Goal: Information Seeking & Learning: Learn about a topic

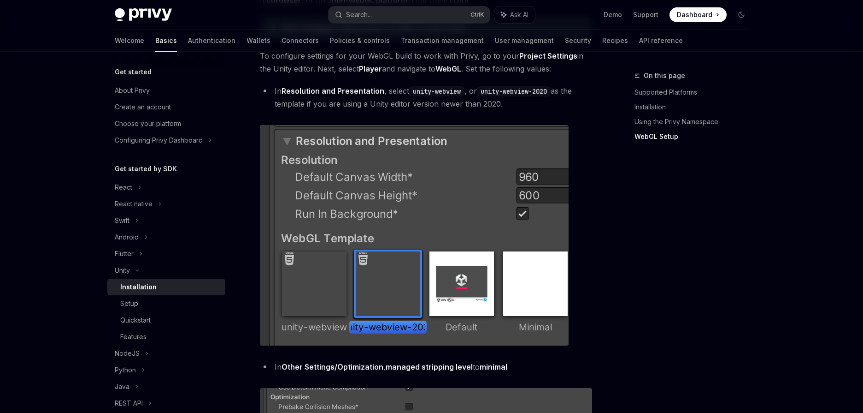
scroll to position [1099, 0]
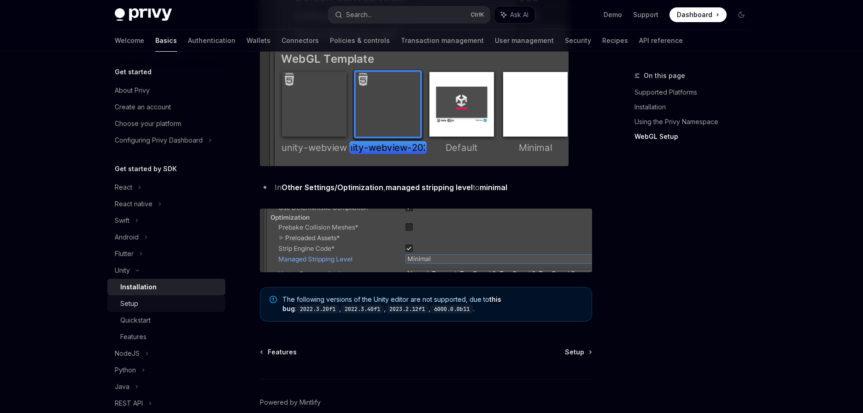
click at [137, 304] on div "Setup" at bounding box center [129, 303] width 18 height 11
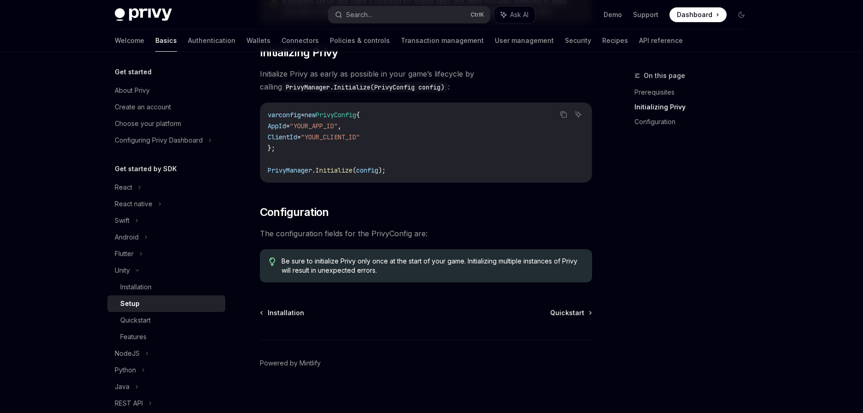
scroll to position [190, 0]
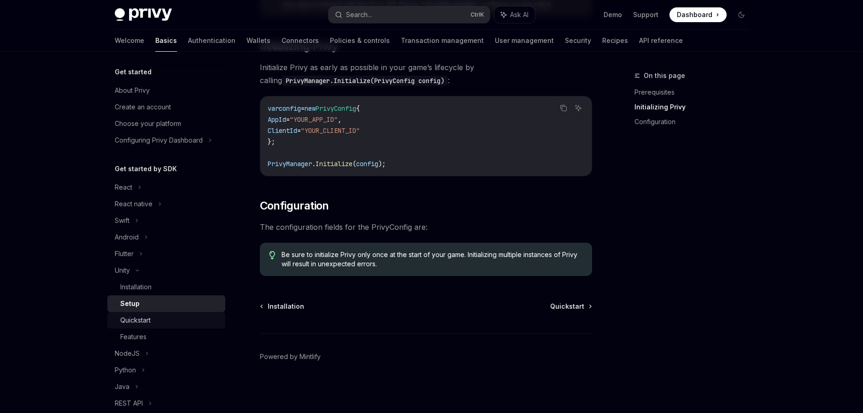
click at [148, 319] on div "Quickstart" at bounding box center [135, 319] width 30 height 11
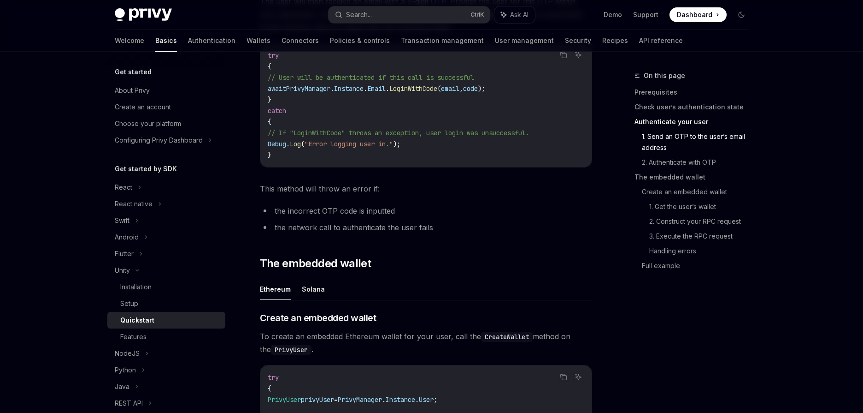
scroll to position [784, 0]
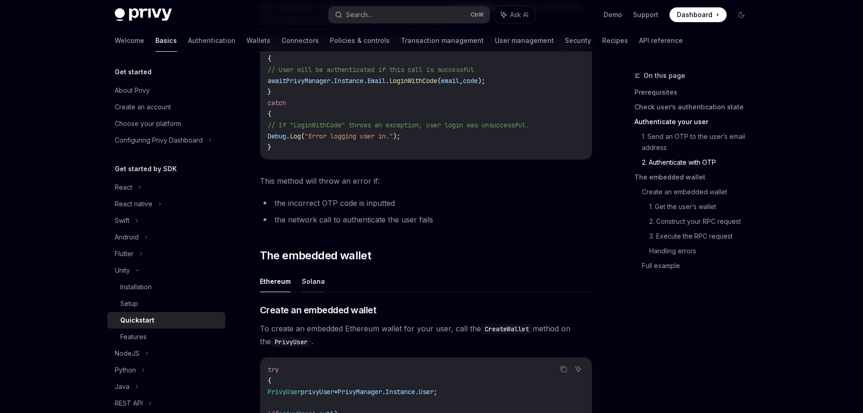
click at [308, 286] on button "Solana" at bounding box center [313, 281] width 23 height 22
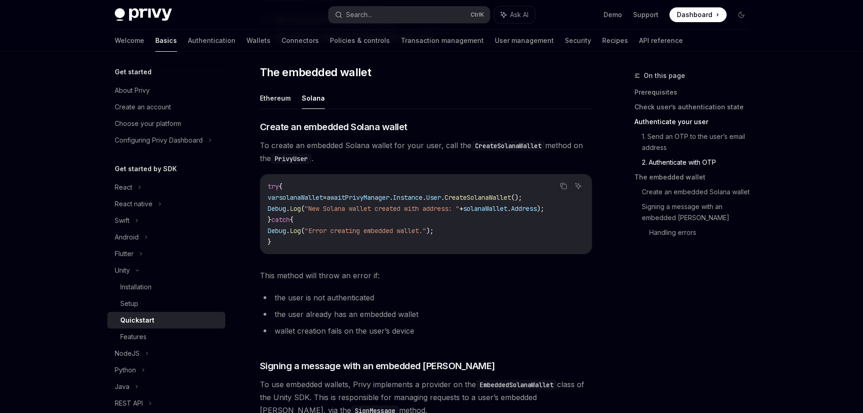
scroll to position [968, 0]
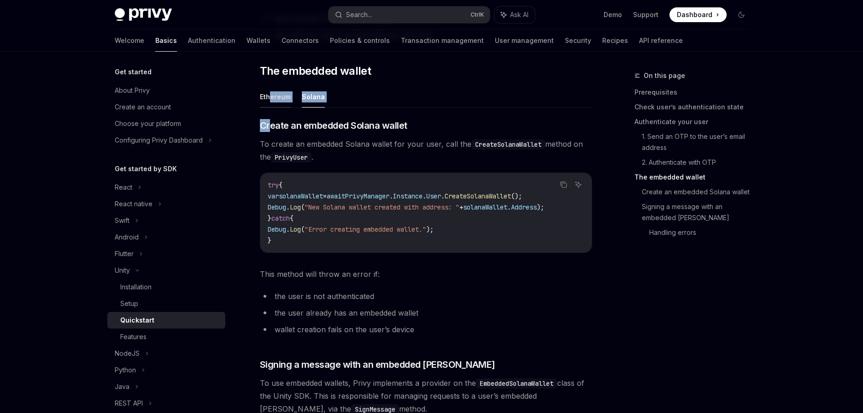
drag, startPoint x: 270, startPoint y: 112, endPoint x: 270, endPoint y: 101, distance: 10.6
click at [270, 101] on button "Ethereum" at bounding box center [275, 97] width 31 height 22
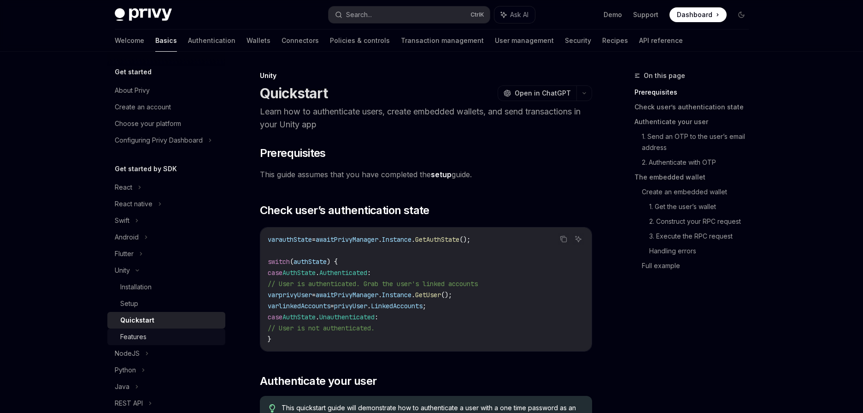
click at [153, 334] on div "Features" at bounding box center [170, 336] width 100 height 11
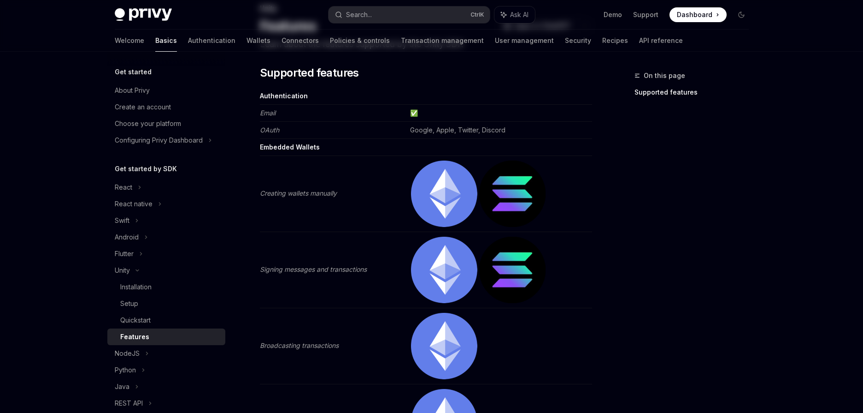
scroll to position [92, 0]
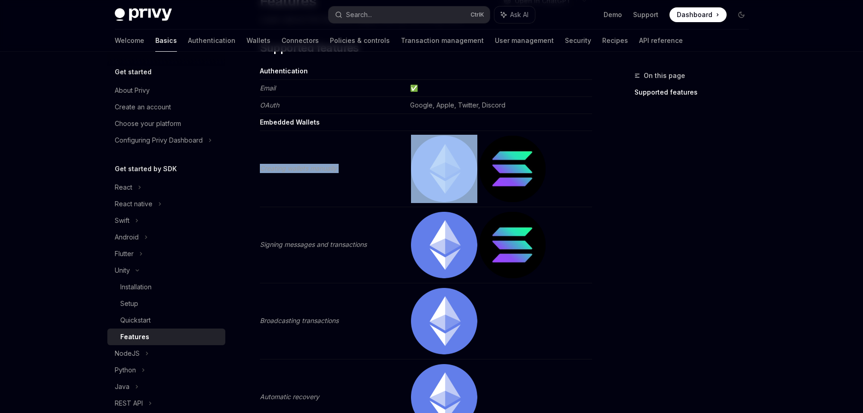
drag, startPoint x: 402, startPoint y: 123, endPoint x: 462, endPoint y: 139, distance: 63.0
click at [462, 139] on tbody "Authentication Email ✅ OAuth Google, Apple, Twitter, Discord Embedded Wallets C…" at bounding box center [426, 287] width 332 height 449
click at [331, 175] on td "Creating wallets manually" at bounding box center [333, 169] width 147 height 76
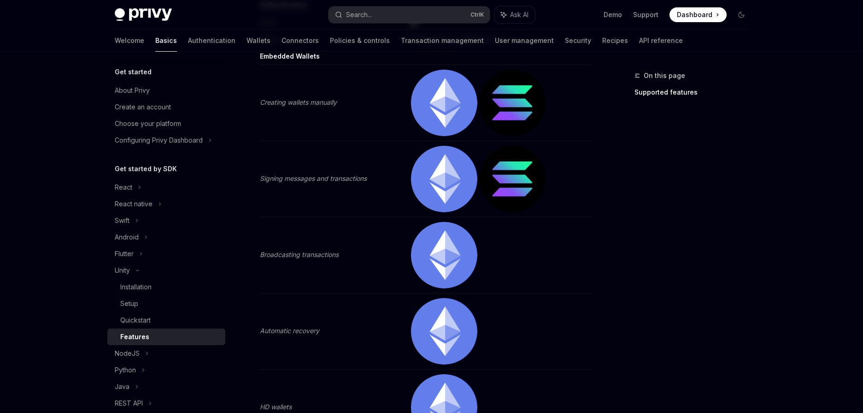
scroll to position [0, 0]
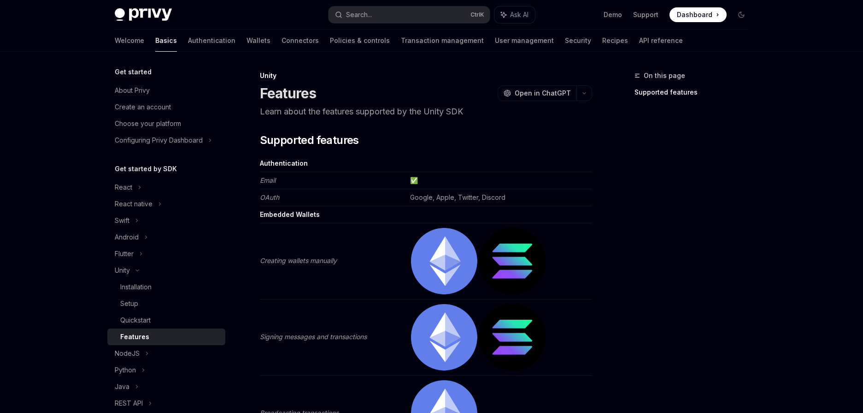
click at [142, 14] on img at bounding box center [143, 14] width 57 height 13
type textarea "*"
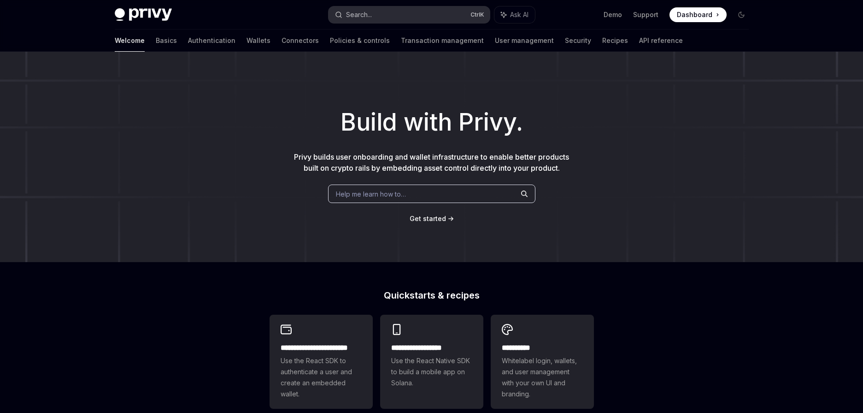
click at [371, 15] on div "Search..." at bounding box center [359, 14] width 26 height 11
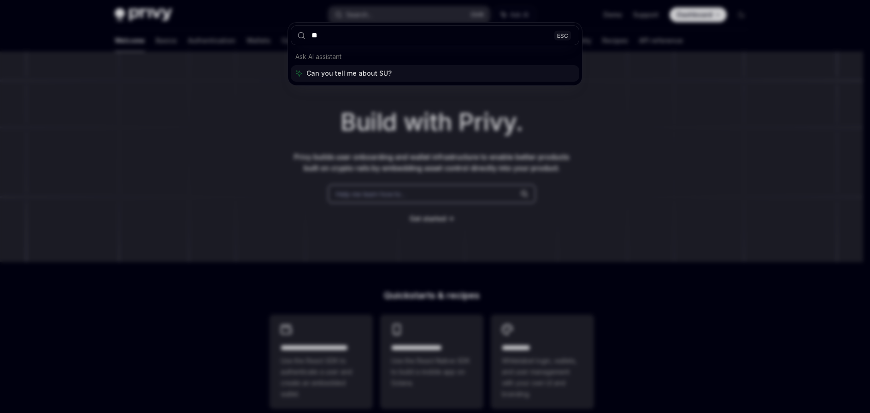
type input "***"
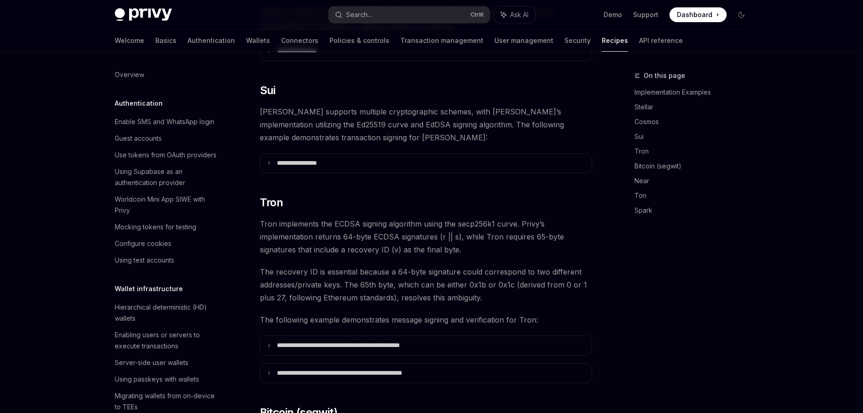
scroll to position [219, 0]
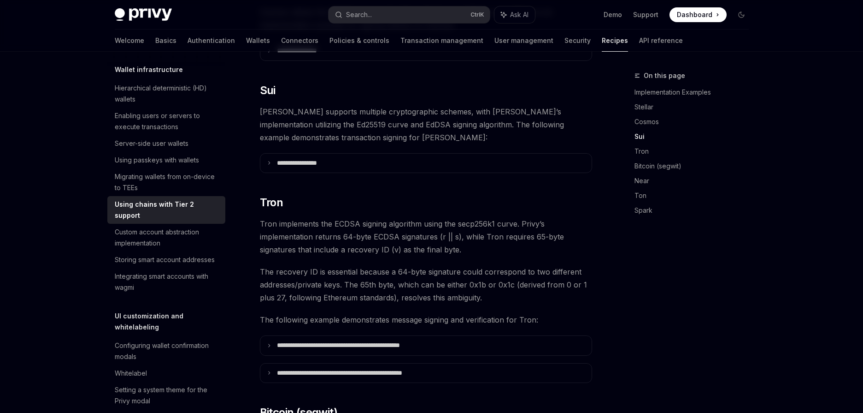
click at [145, 12] on img at bounding box center [143, 14] width 57 height 13
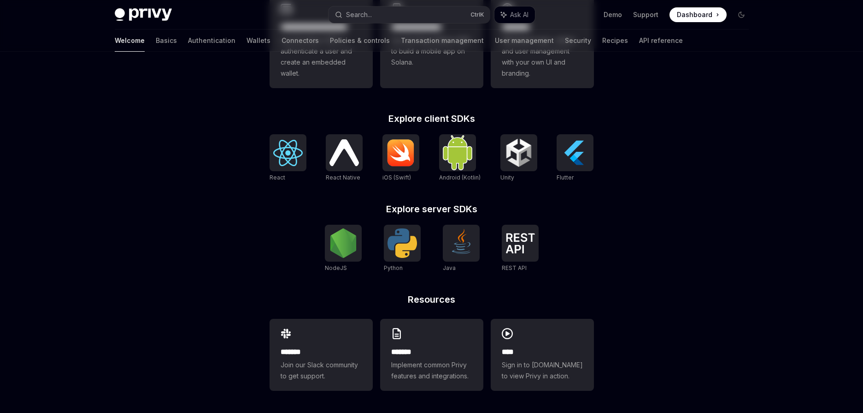
type textarea "*"
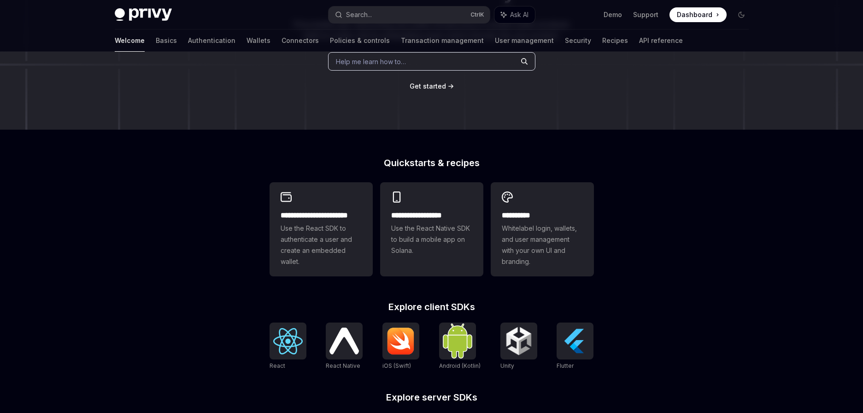
scroll to position [184, 0]
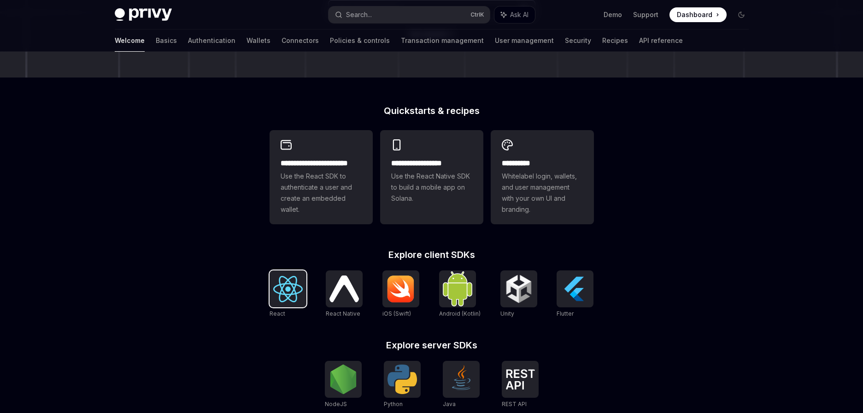
click at [282, 290] on img at bounding box center [288, 289] width 30 height 26
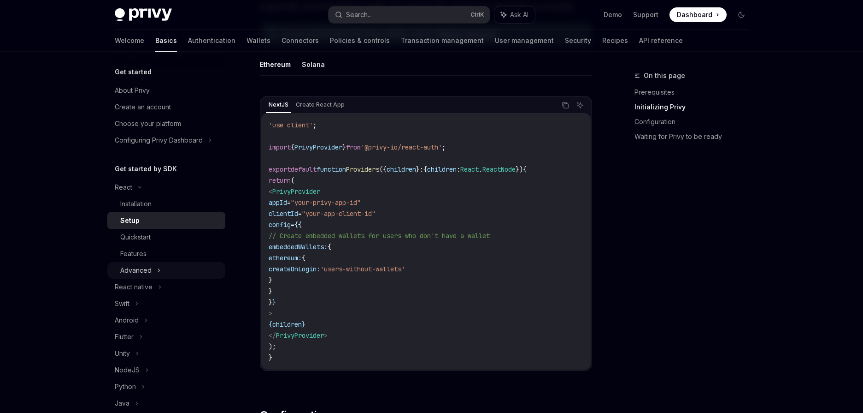
scroll to position [46, 0]
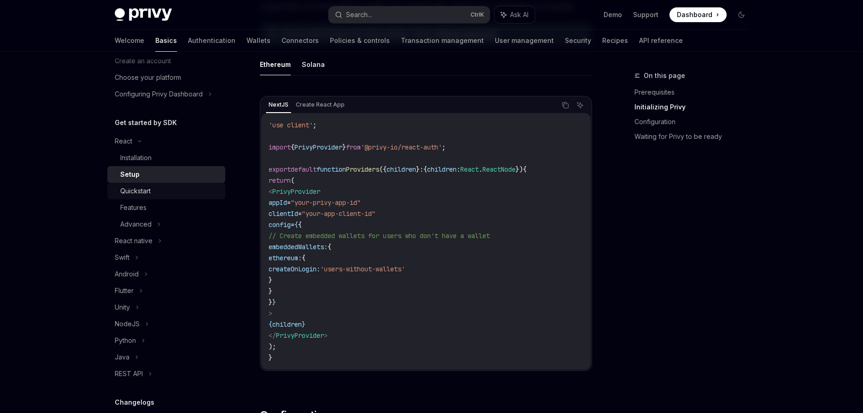
click at [159, 194] on div "Quickstart" at bounding box center [170, 190] width 100 height 11
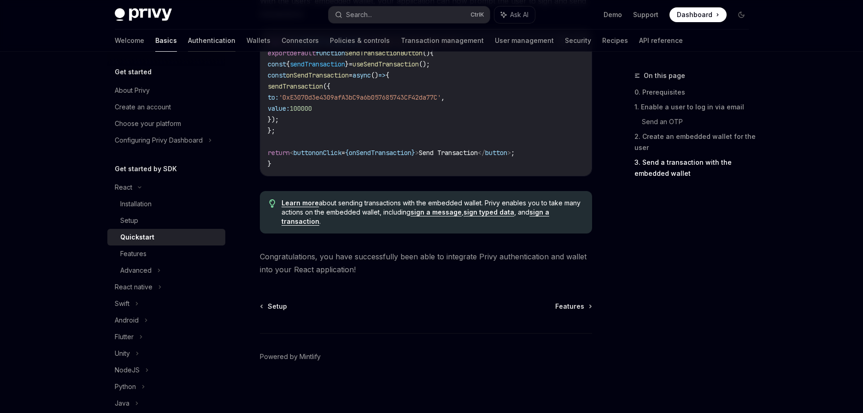
click at [188, 39] on link "Authentication" at bounding box center [211, 41] width 47 height 22
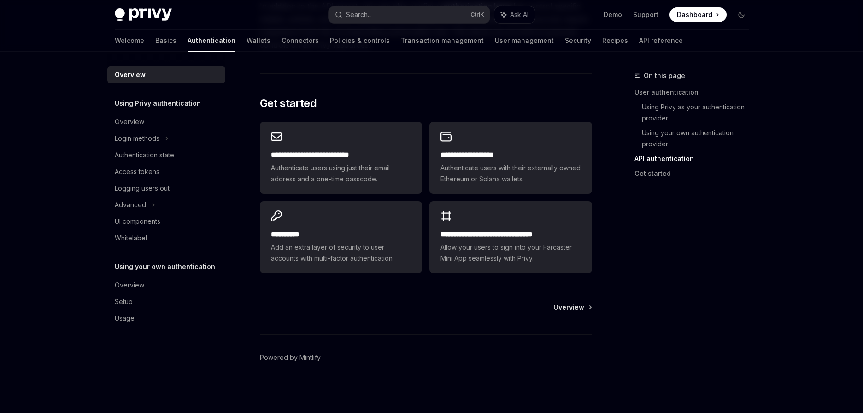
scroll to position [745, 0]
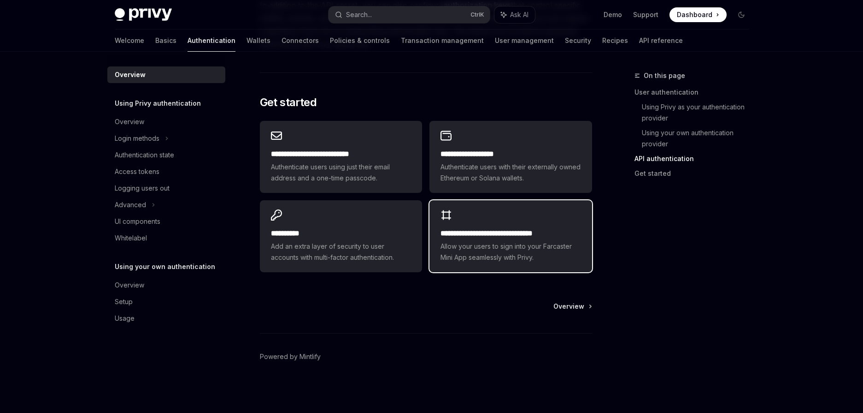
click at [522, 235] on h2 "**********" at bounding box center [511, 233] width 140 height 11
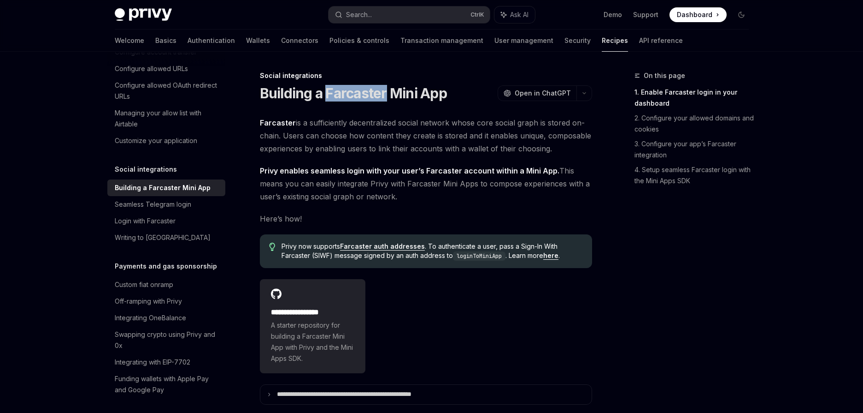
drag, startPoint x: 328, startPoint y: 94, endPoint x: 388, endPoint y: 88, distance: 59.8
click at [388, 88] on h1 "Building a Farcaster Mini App" at bounding box center [353, 93] width 187 height 17
copy h1 "Farcaster"
click at [137, 15] on img at bounding box center [143, 14] width 57 height 13
type textarea "*"
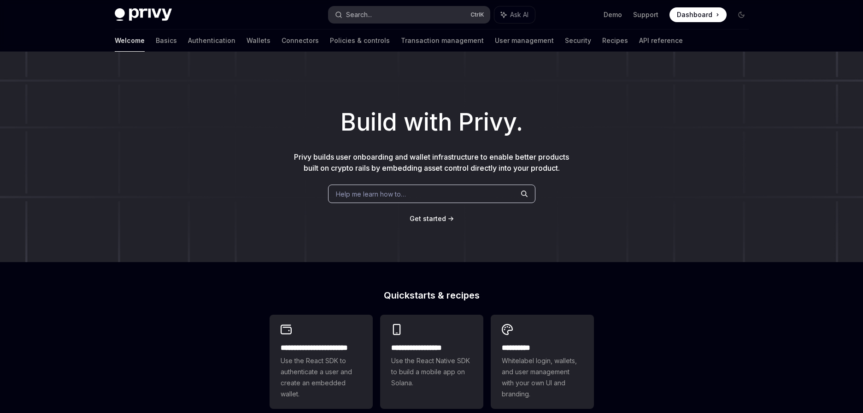
click at [386, 8] on button "Search... Ctrl K" at bounding box center [409, 14] width 161 height 17
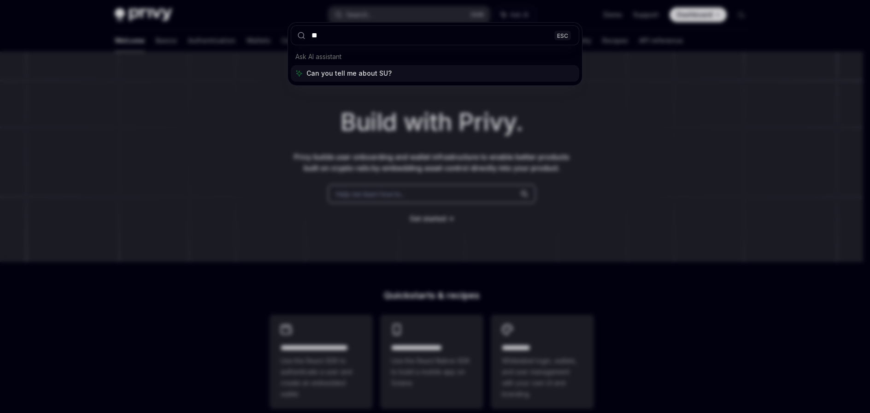
type input "***"
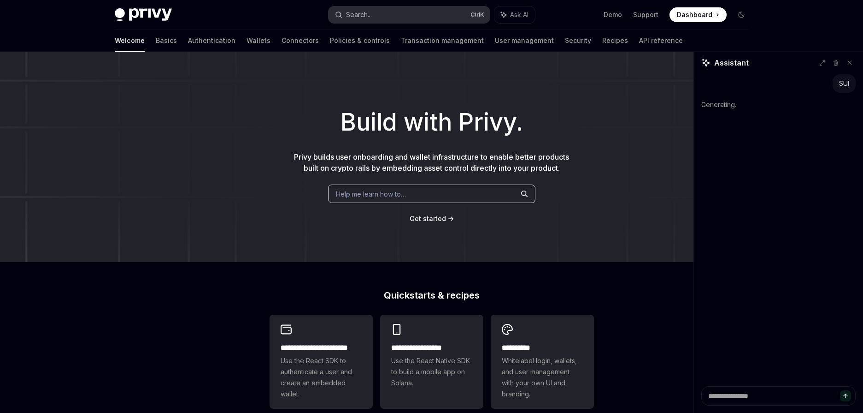
click at [417, 10] on button "Search... Ctrl K" at bounding box center [409, 14] width 161 height 17
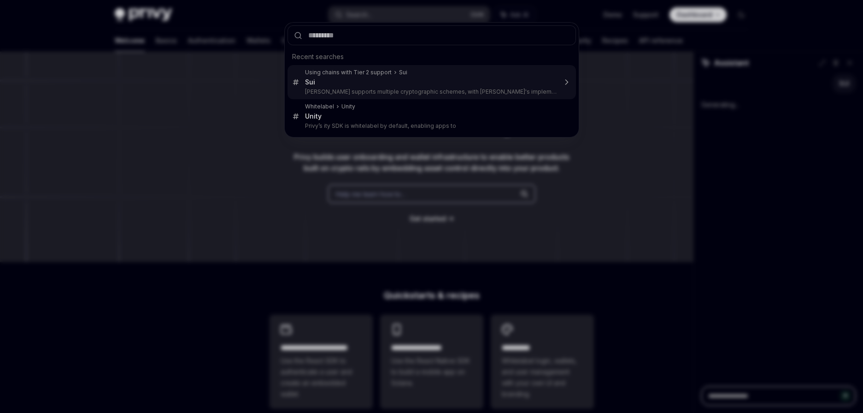
scroll to position [219, 0]
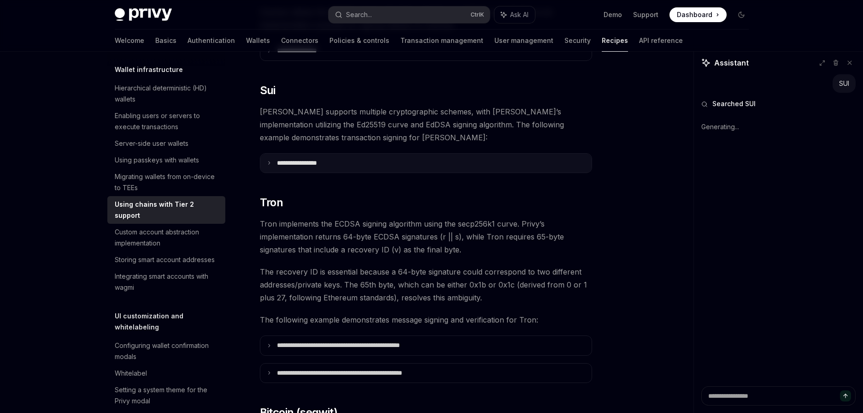
click at [399, 154] on summary "**********" at bounding box center [425, 163] width 331 height 19
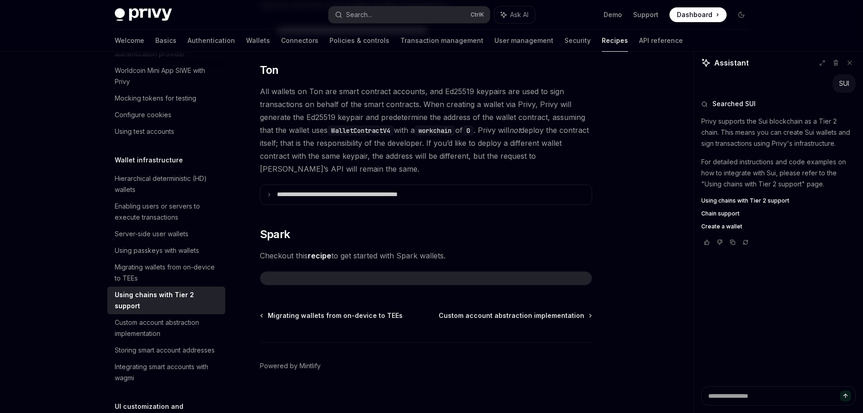
scroll to position [127, 0]
click at [144, 12] on img at bounding box center [143, 14] width 57 height 13
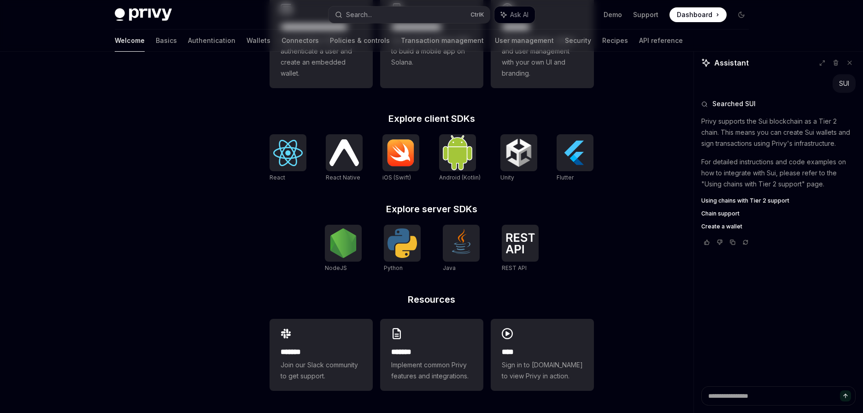
type textarea "*"
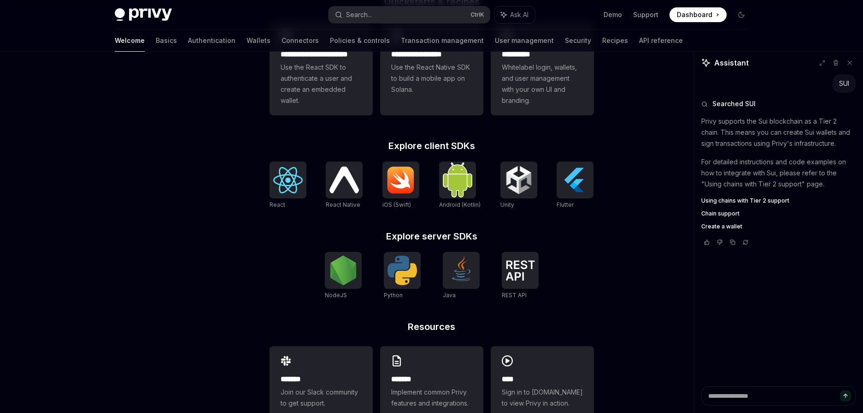
scroll to position [320, 0]
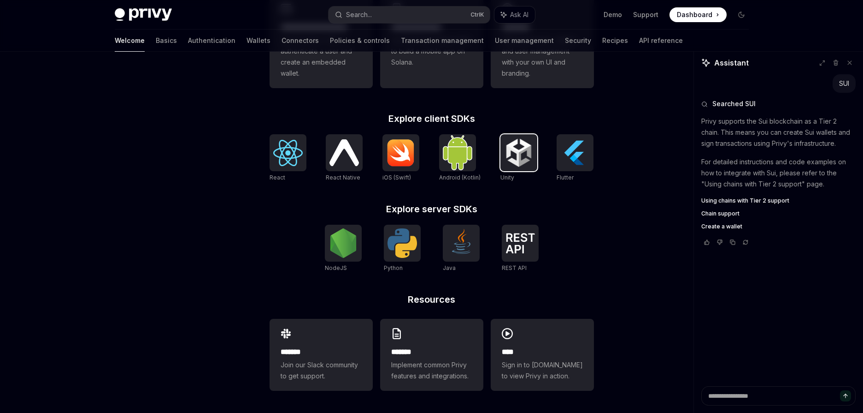
click at [536, 160] on div at bounding box center [519, 152] width 37 height 37
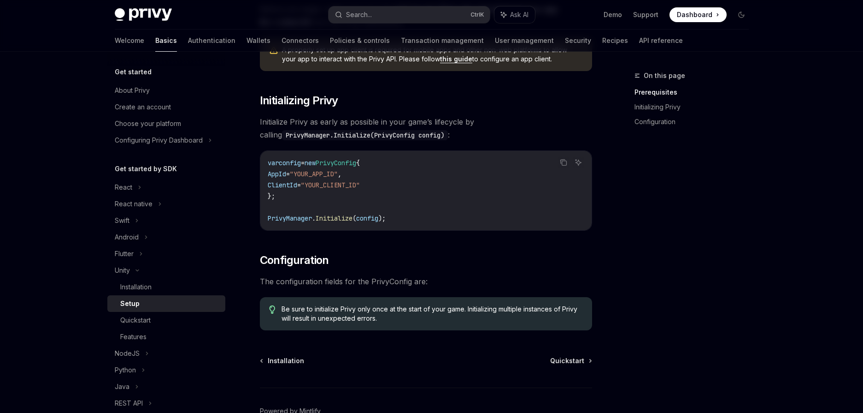
scroll to position [190, 0]
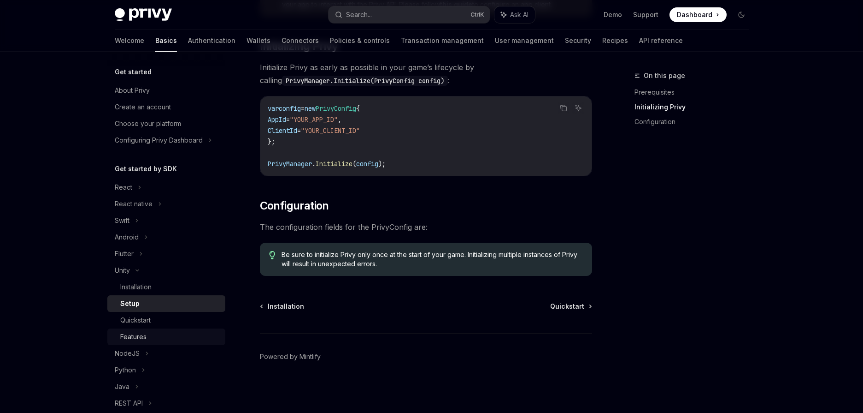
click at [135, 335] on div "Features" at bounding box center [133, 336] width 26 height 11
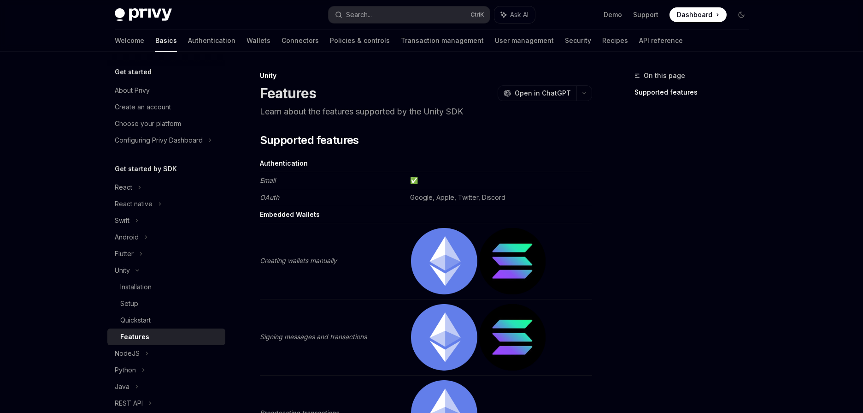
click at [143, 12] on img at bounding box center [143, 14] width 57 height 13
type textarea "*"
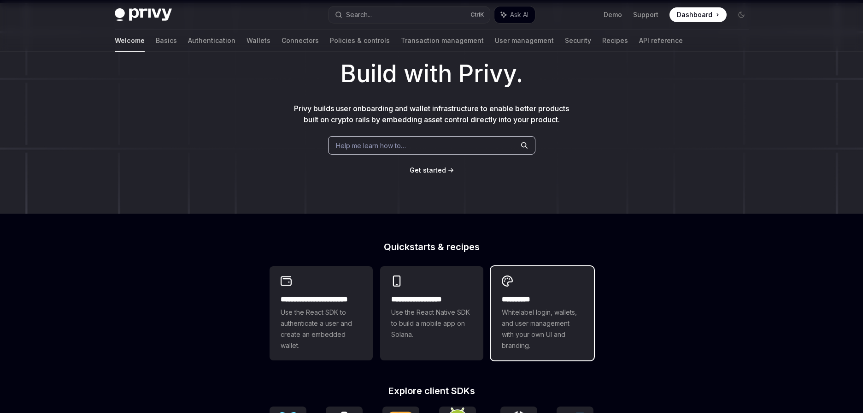
scroll to position [230, 0]
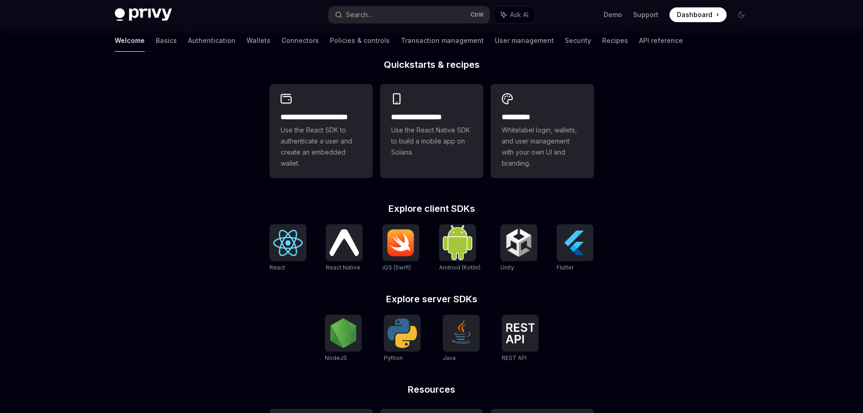
drag, startPoint x: 809, startPoint y: 103, endPoint x: 798, endPoint y: 97, distance: 12.8
click at [808, 102] on div "**********" at bounding box center [431, 161] width 863 height 681
